Goal: Find specific page/section: Find specific page/section

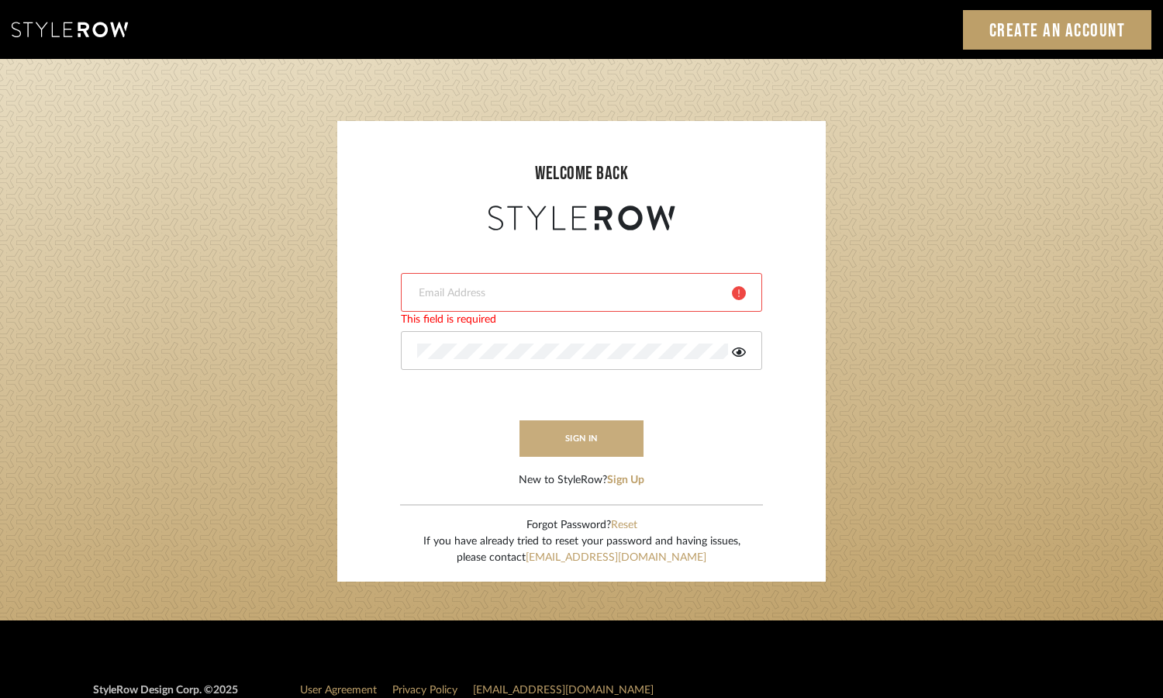
type input "[EMAIL_ADDRESS][DOMAIN_NAME]"
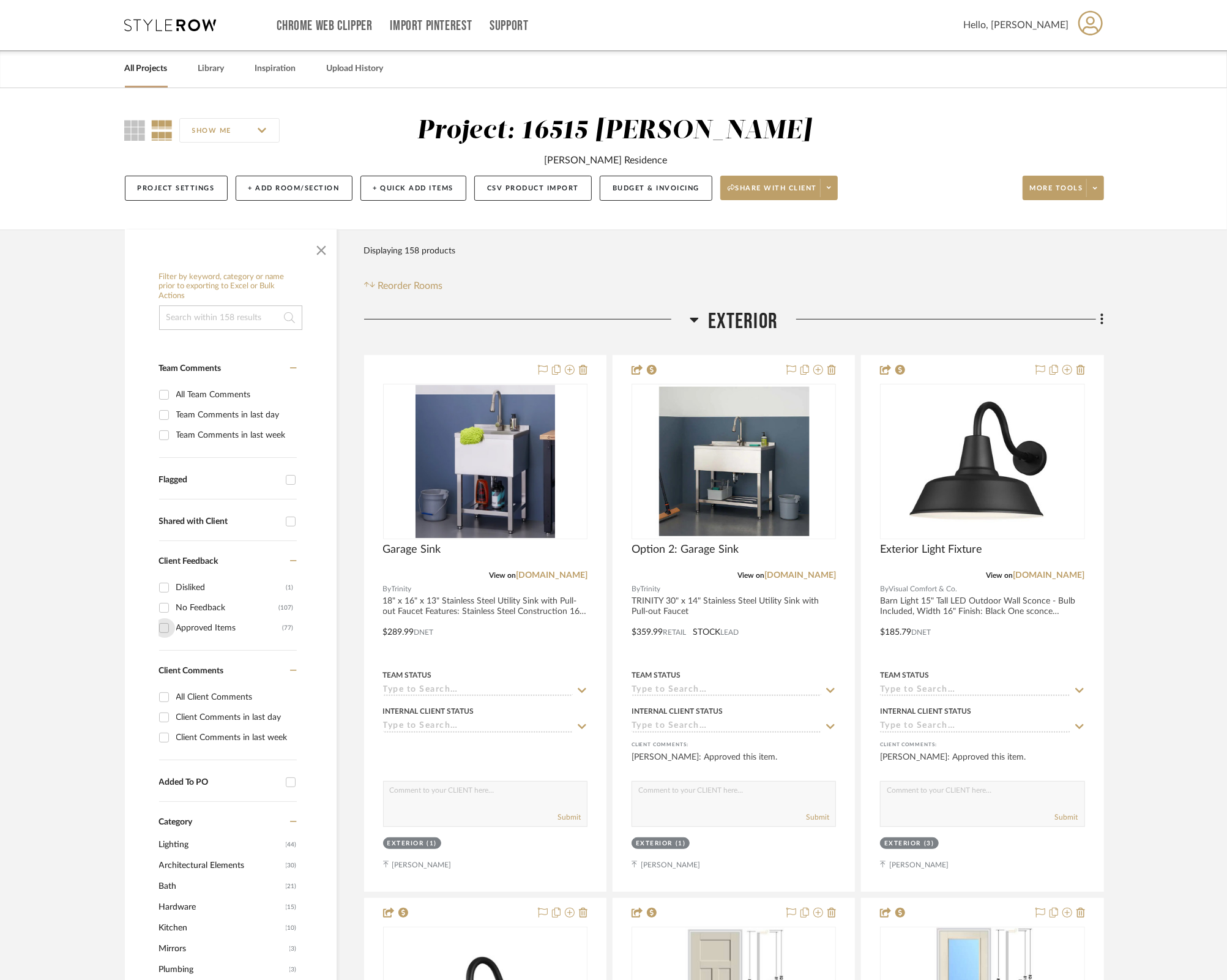
click at [165, 618] on input "Approved Items (77)" at bounding box center [163, 627] width 20 height 20
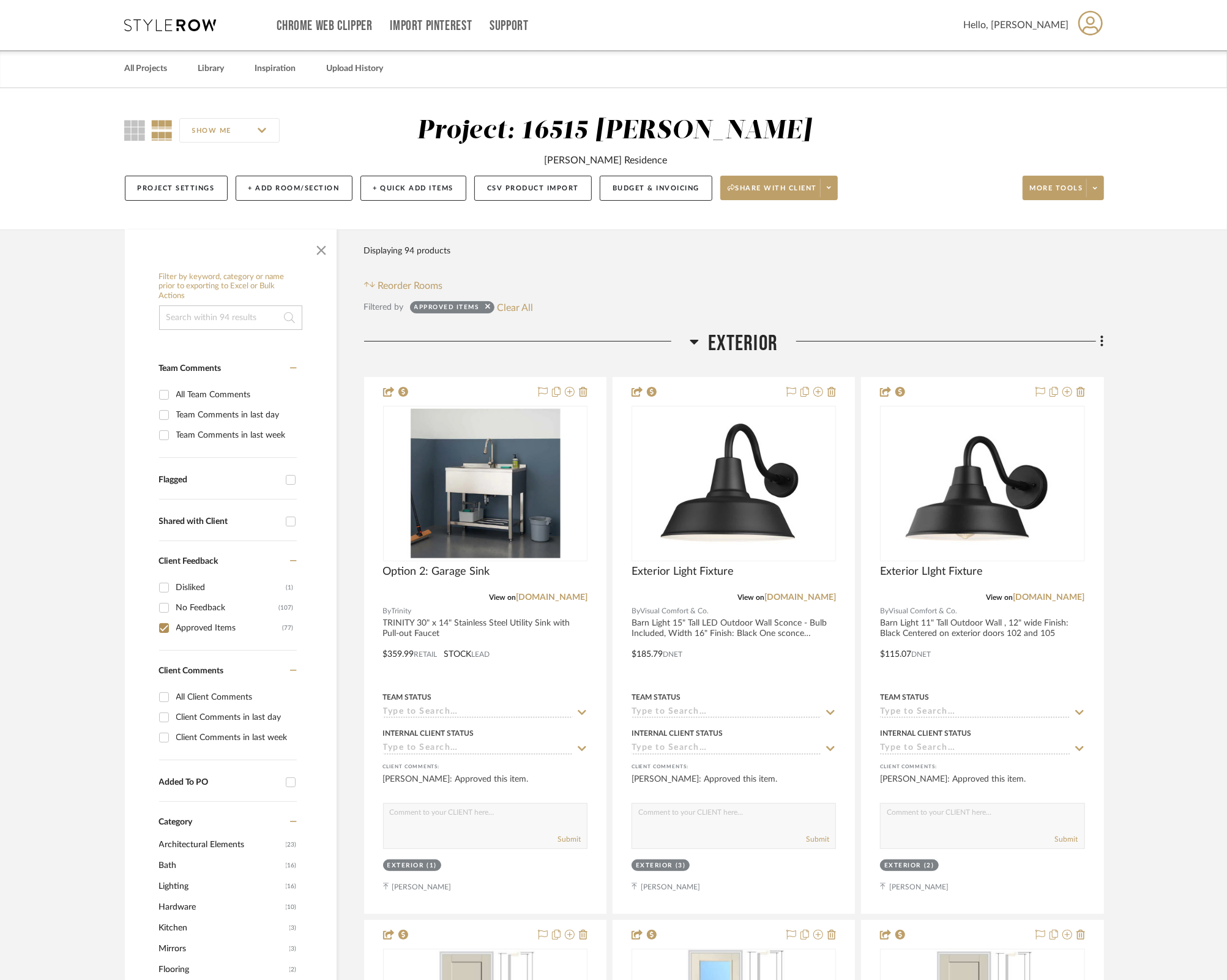
click at [165, 618] on input "Approved Items (77)" at bounding box center [163, 627] width 20 height 20
checkbox input "false"
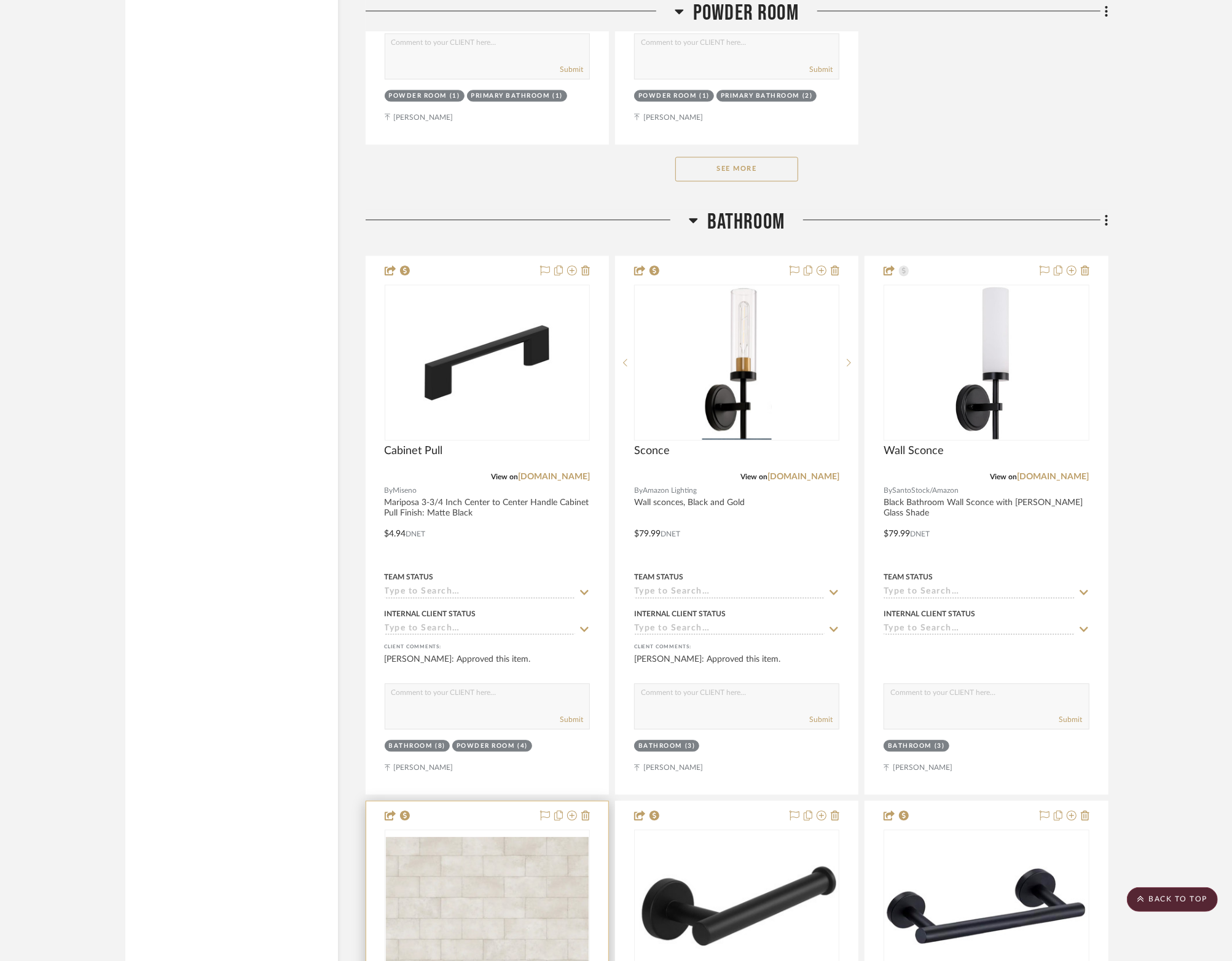
scroll to position [16983, 1]
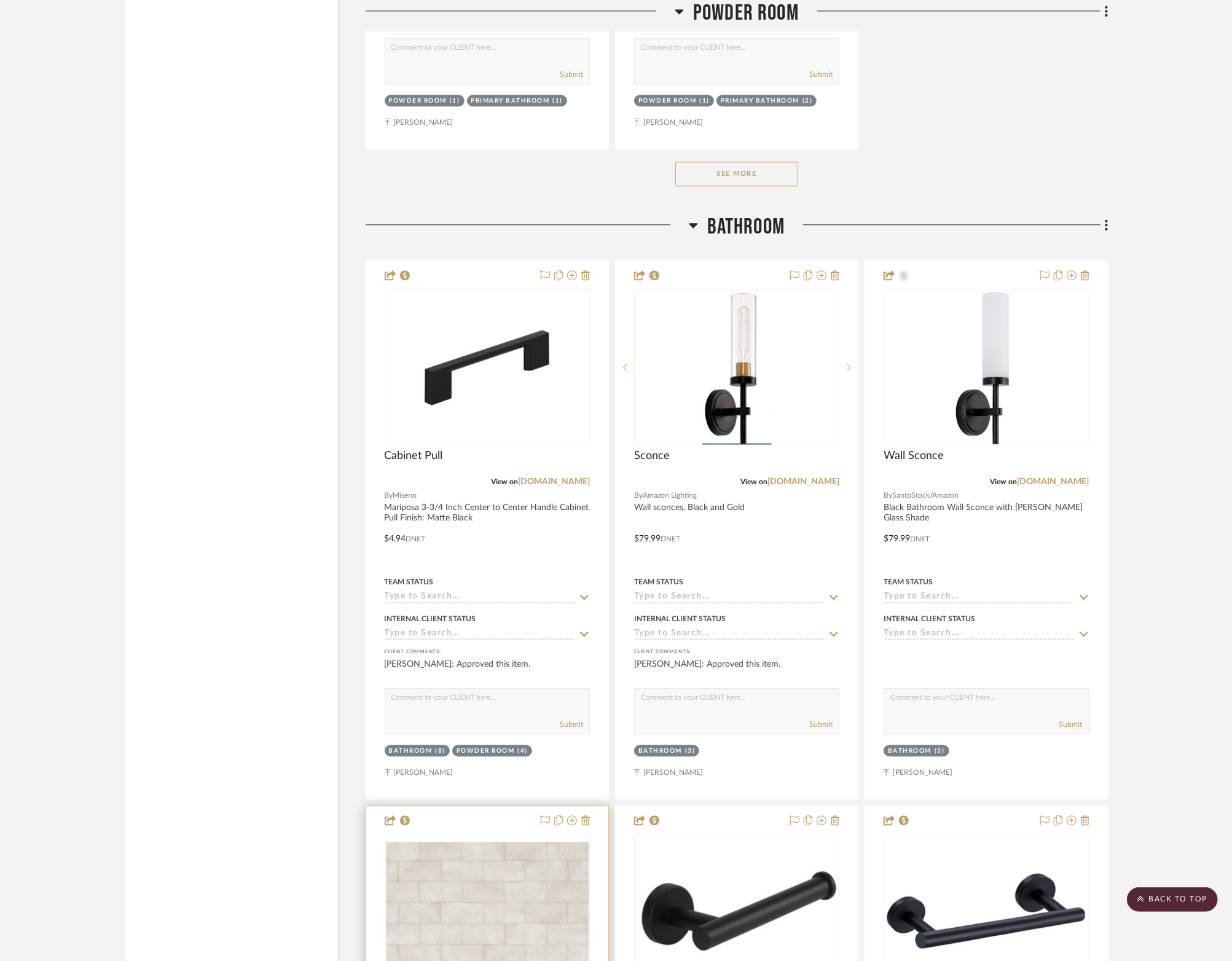
click at [0, 0] on img at bounding box center [0, 0] width 0 height 0
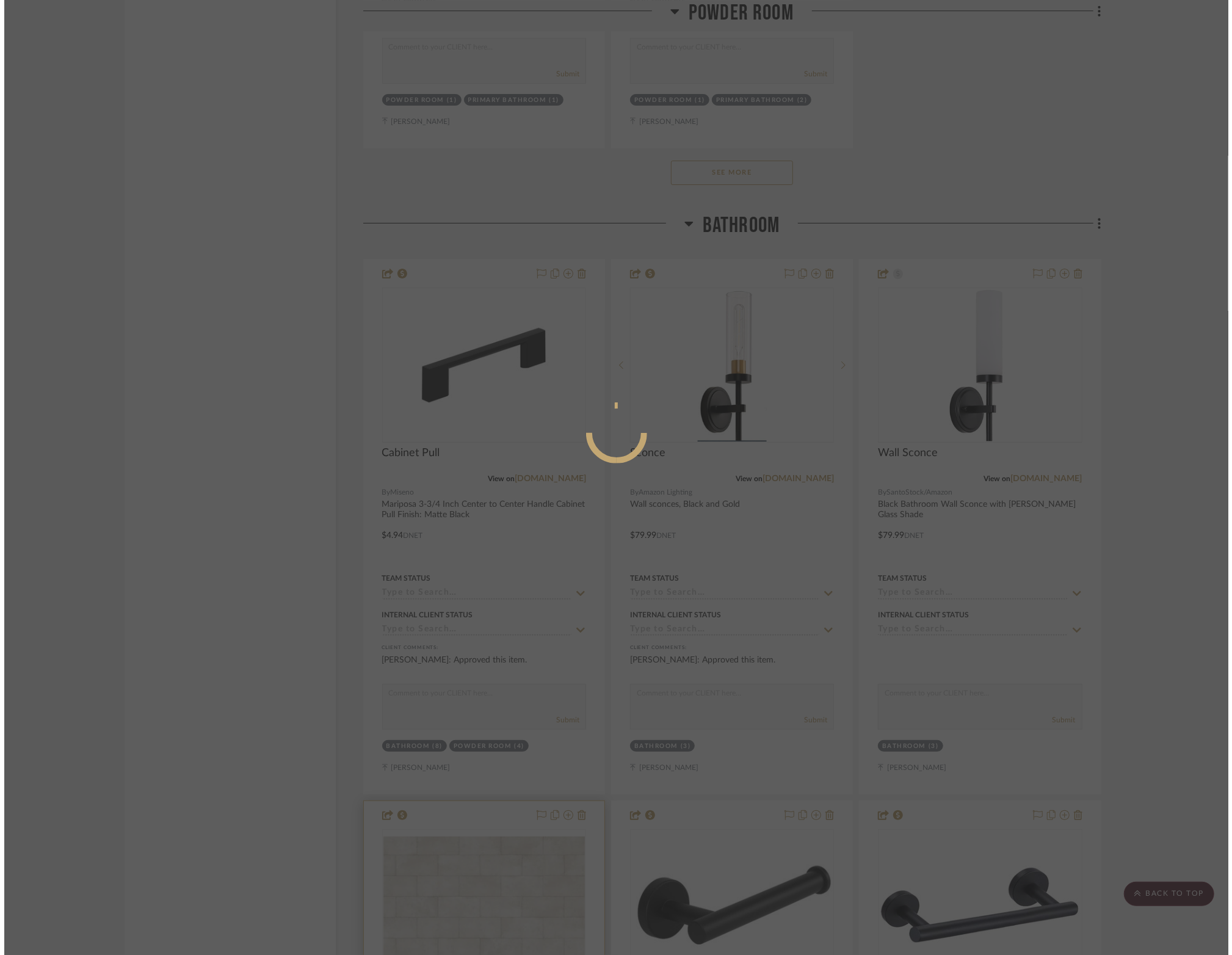
scroll to position [0, 0]
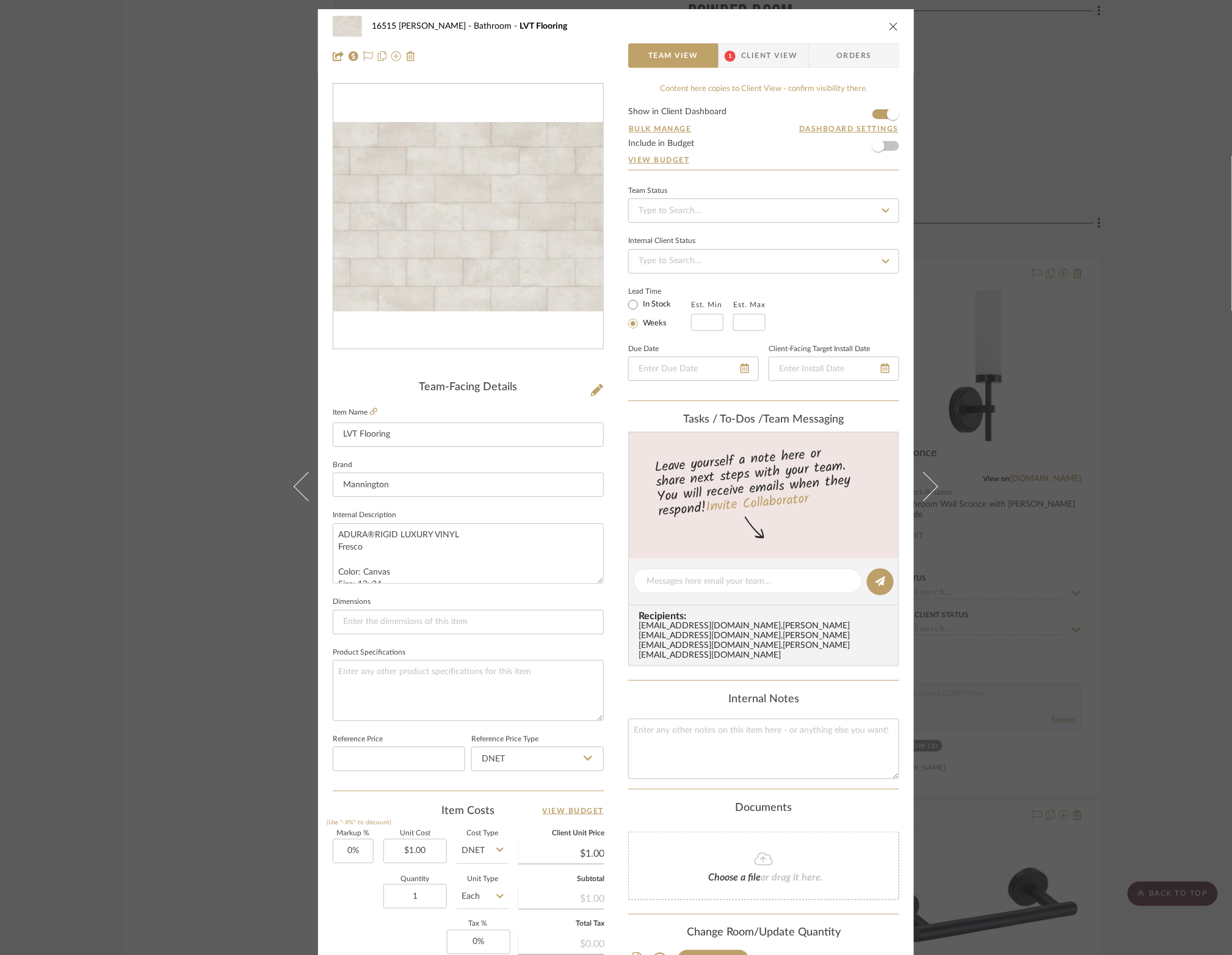
click at [890, 28] on icon "close" at bounding box center [893, 26] width 9 height 9
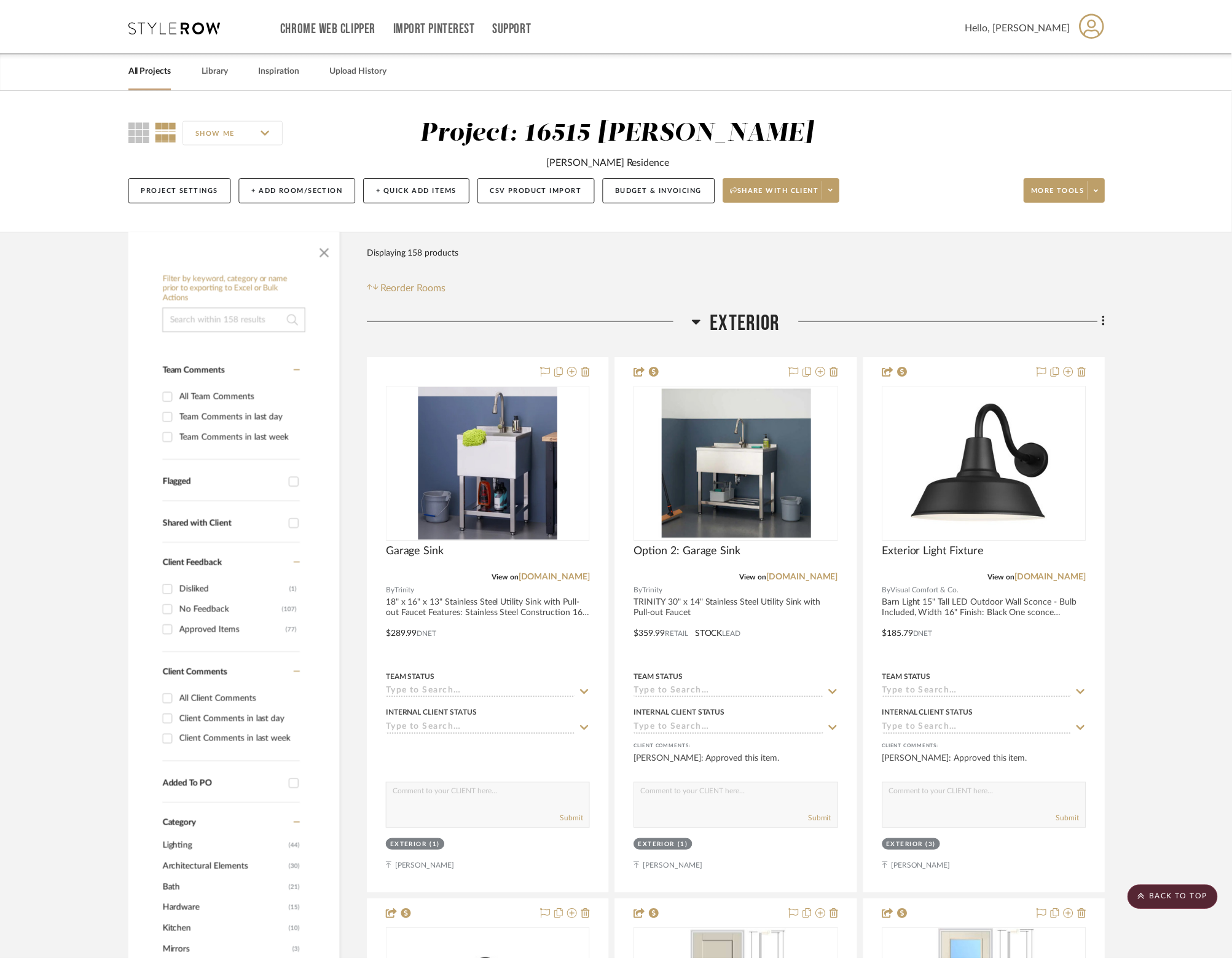
scroll to position [16972, 0]
